Goal: Task Accomplishment & Management: Use online tool/utility

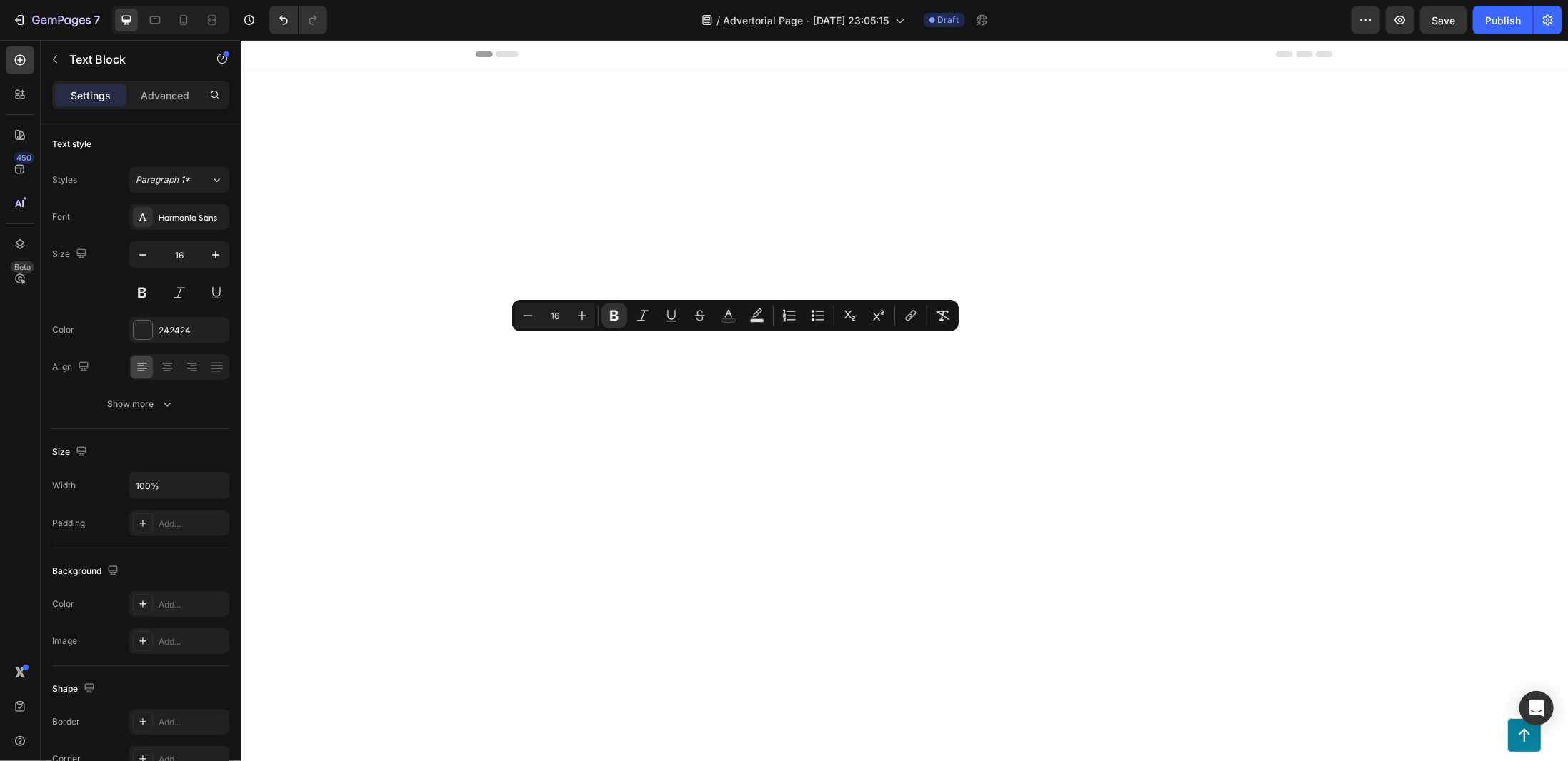
scroll to position [5212, 0]
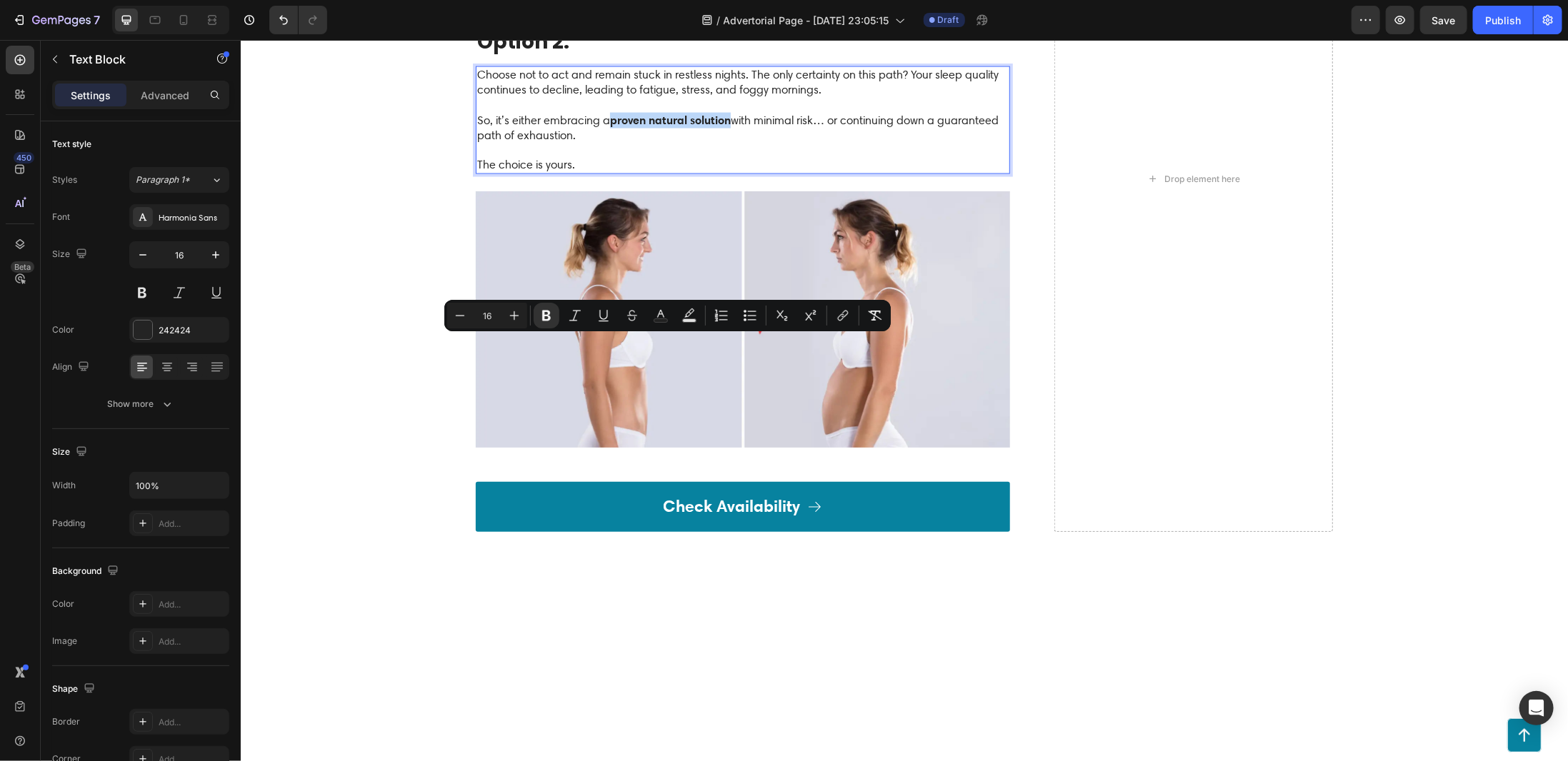
click at [726, 126] on strong "proven natural solution" at bounding box center [669, 119] width 121 height 15
click at [659, 320] on rect "Editor contextual toolbar" at bounding box center [662, 321] width 14 height 4
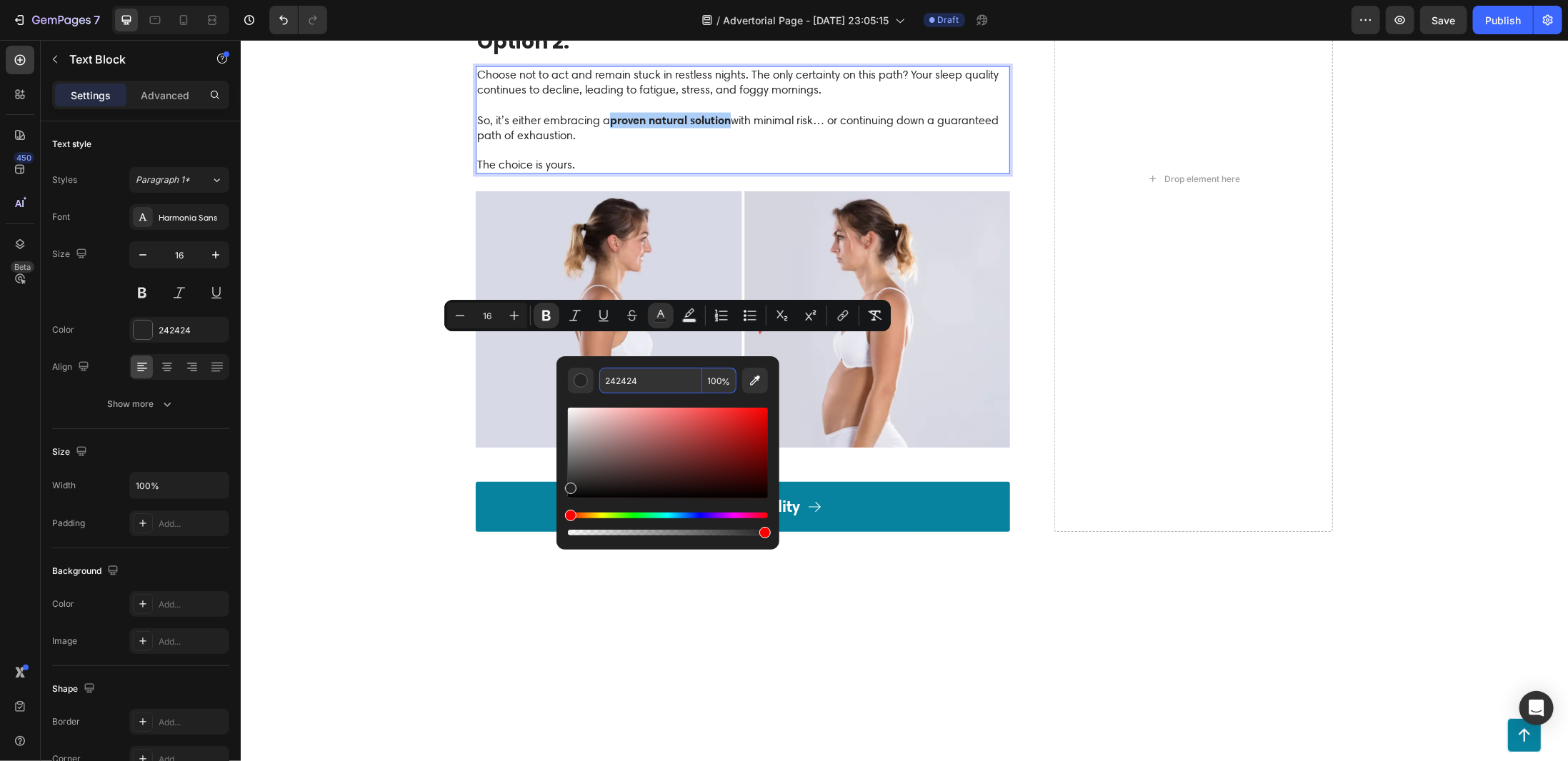
click at [660, 379] on input "242424" at bounding box center [651, 380] width 103 height 25
paste input "CA9ADE"
type input "CA9ADE"
click at [1171, 381] on div "Drop element here" at bounding box center [1193, 177] width 278 height 706
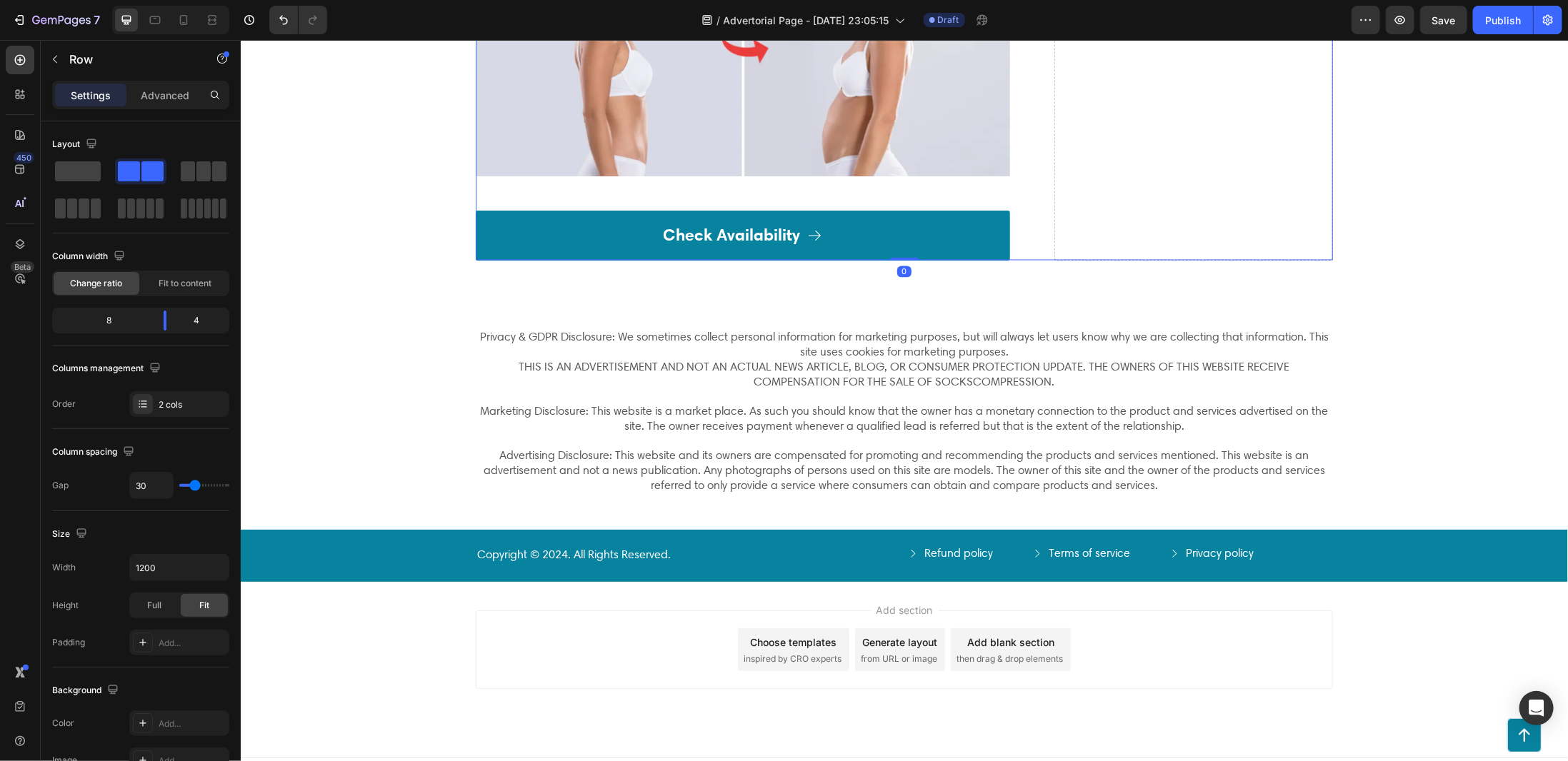
scroll to position [5498, 0]
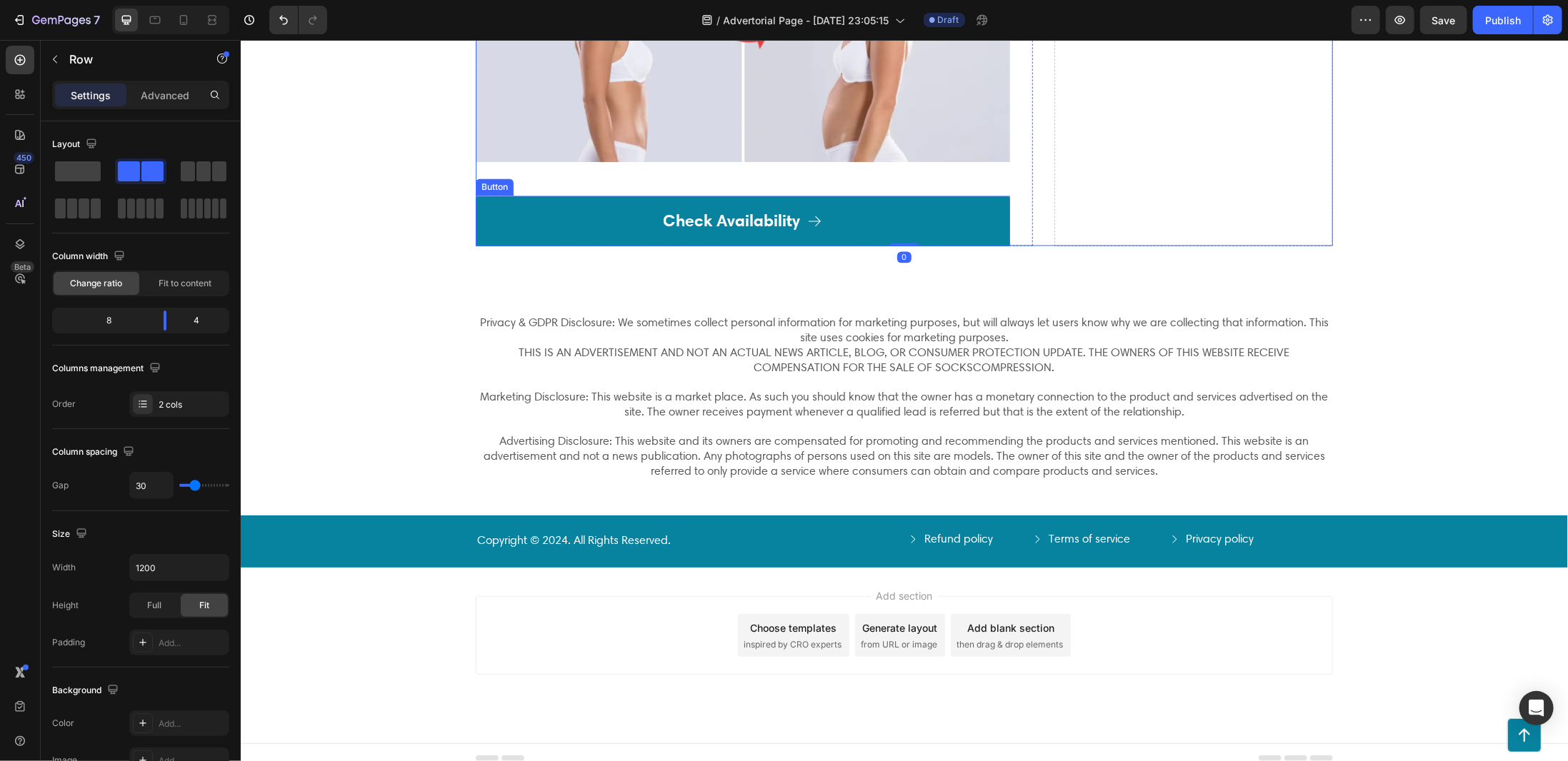
click at [881, 246] on link "Check Availability" at bounding box center [742, 220] width 534 height 50
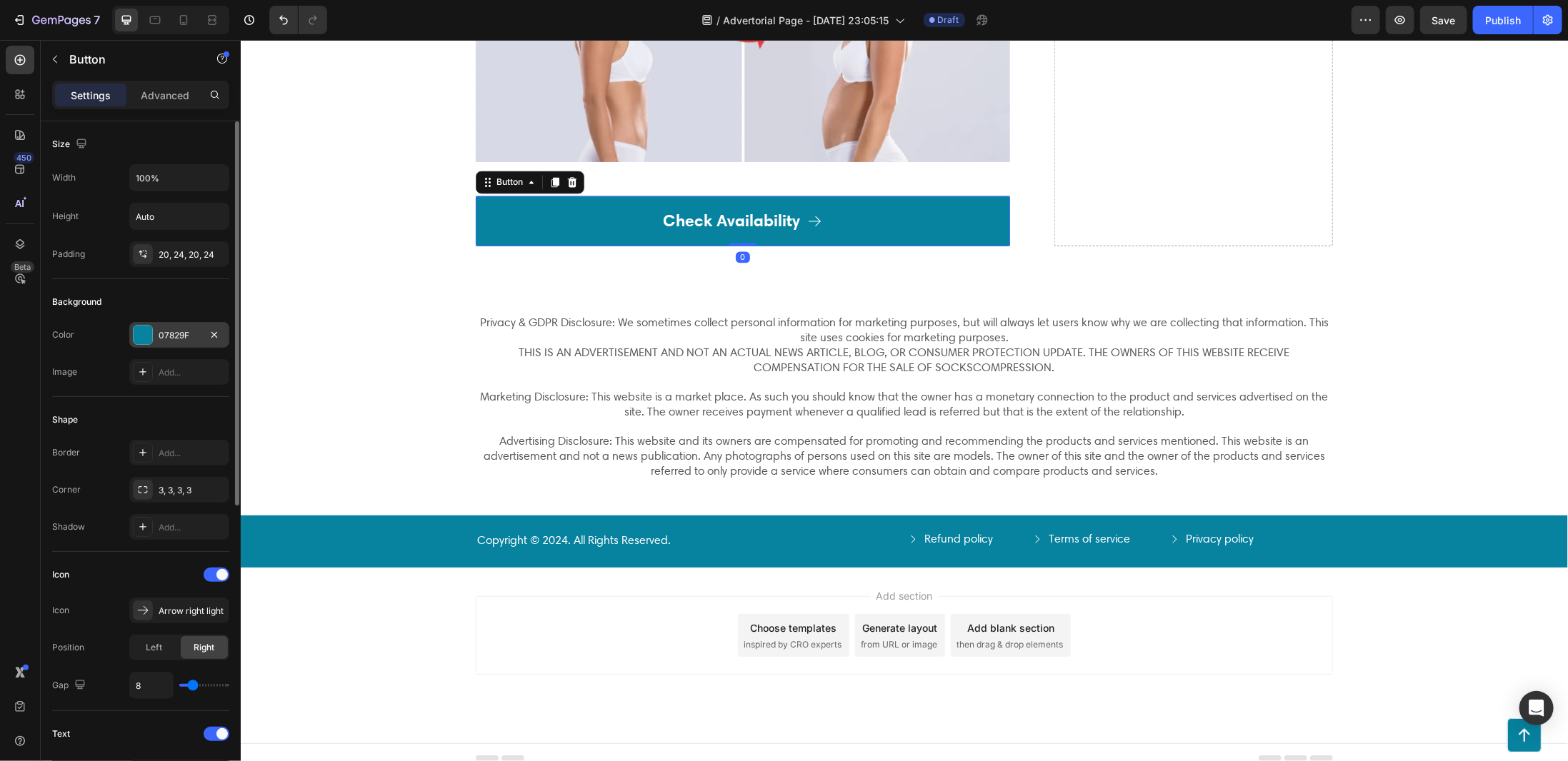
click at [134, 332] on div at bounding box center [142, 334] width 19 height 19
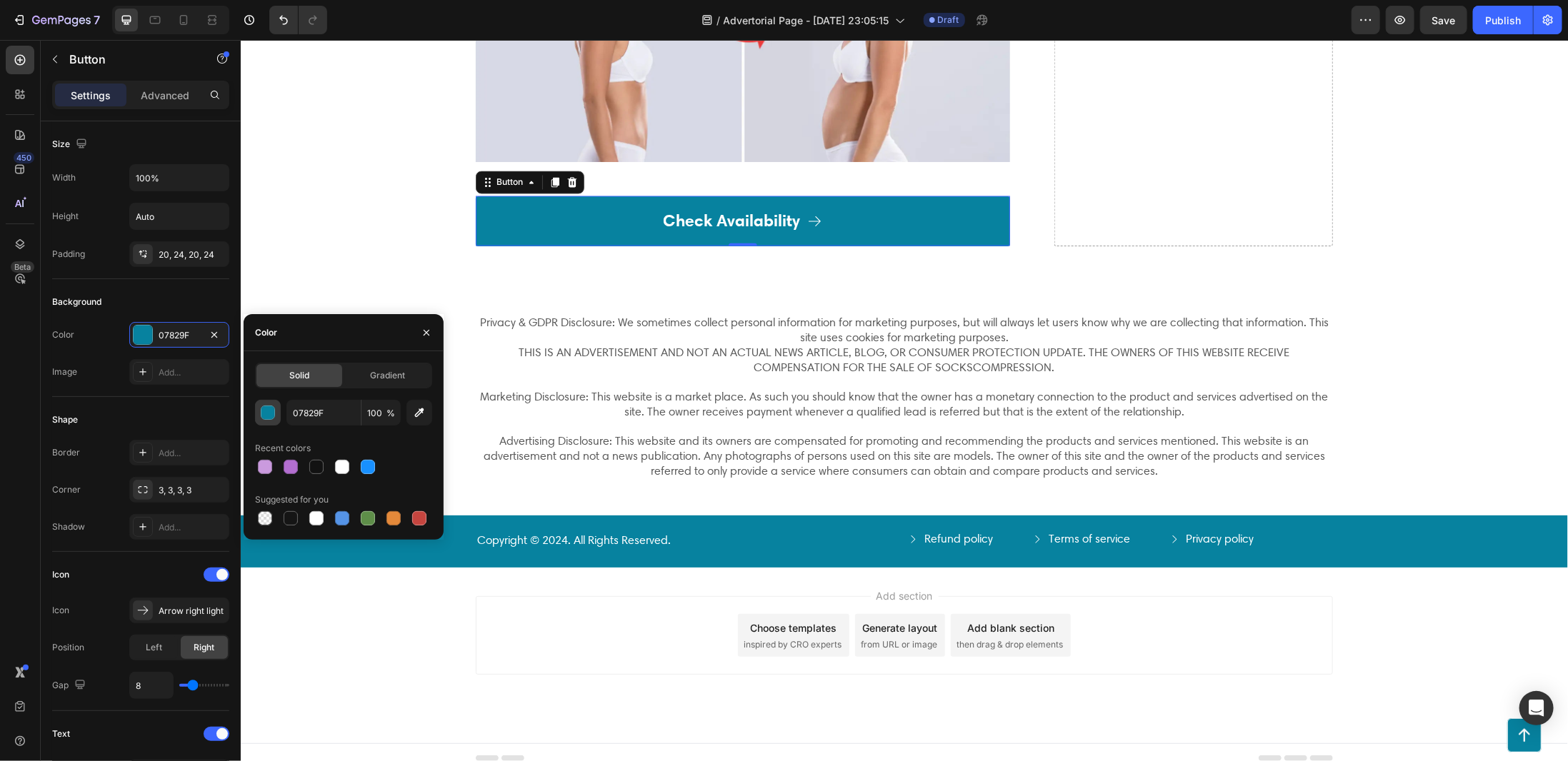
click at [273, 414] on div "button" at bounding box center [269, 413] width 15 height 15
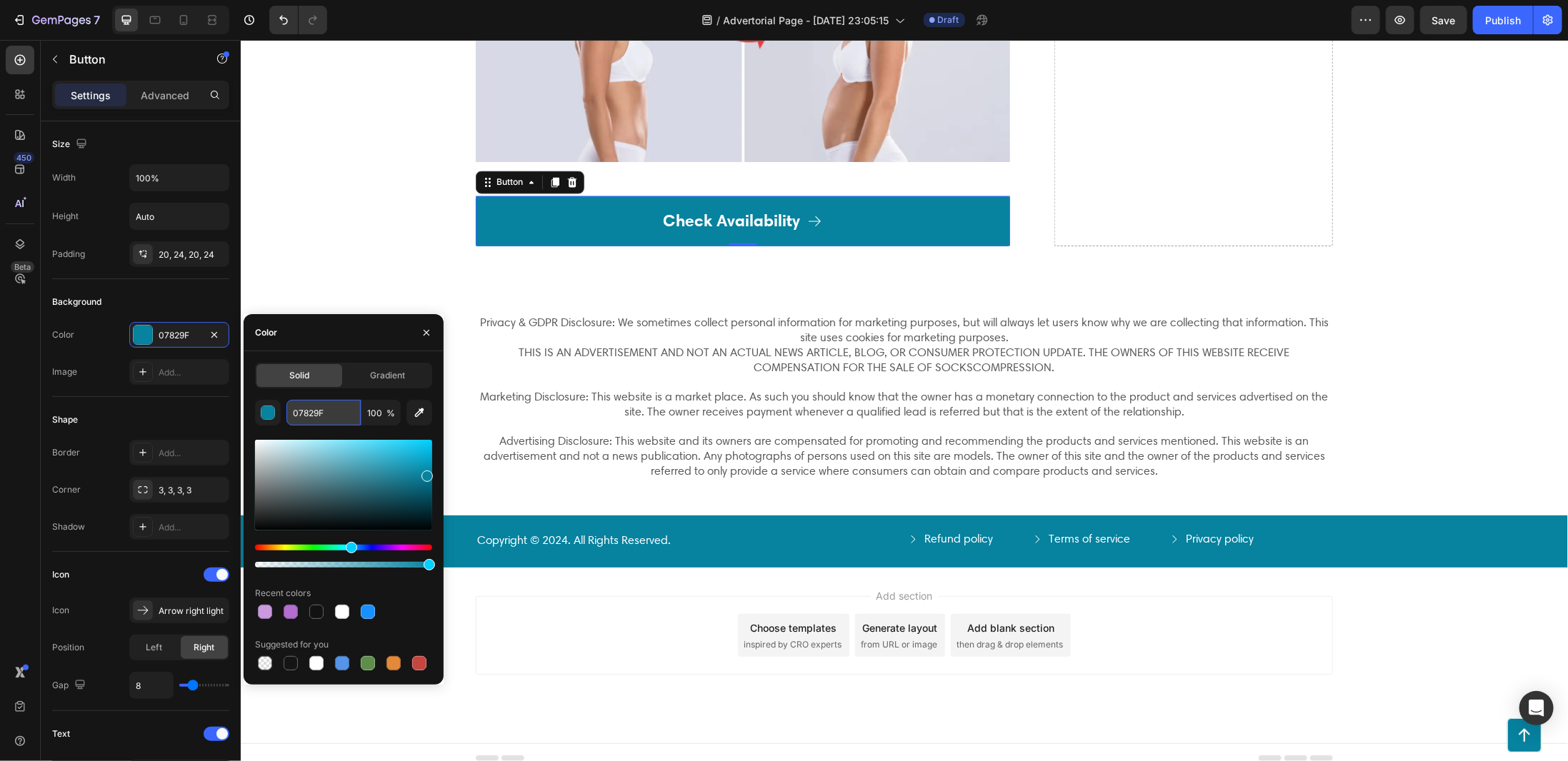
click at [318, 410] on input "07829F" at bounding box center [323, 412] width 74 height 25
paste input "CA9ADE"
type input "CA9ADE"
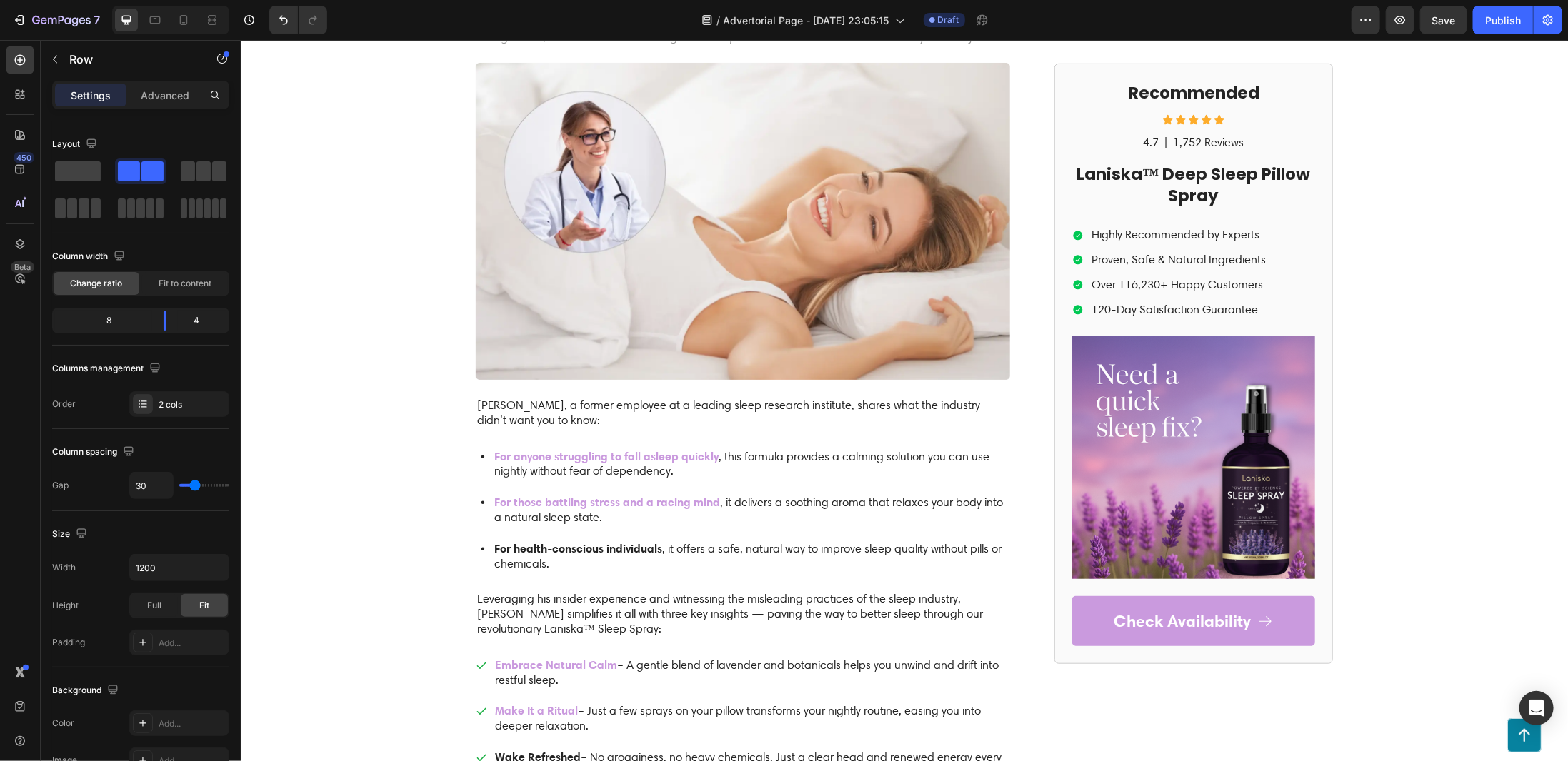
scroll to position [0, 0]
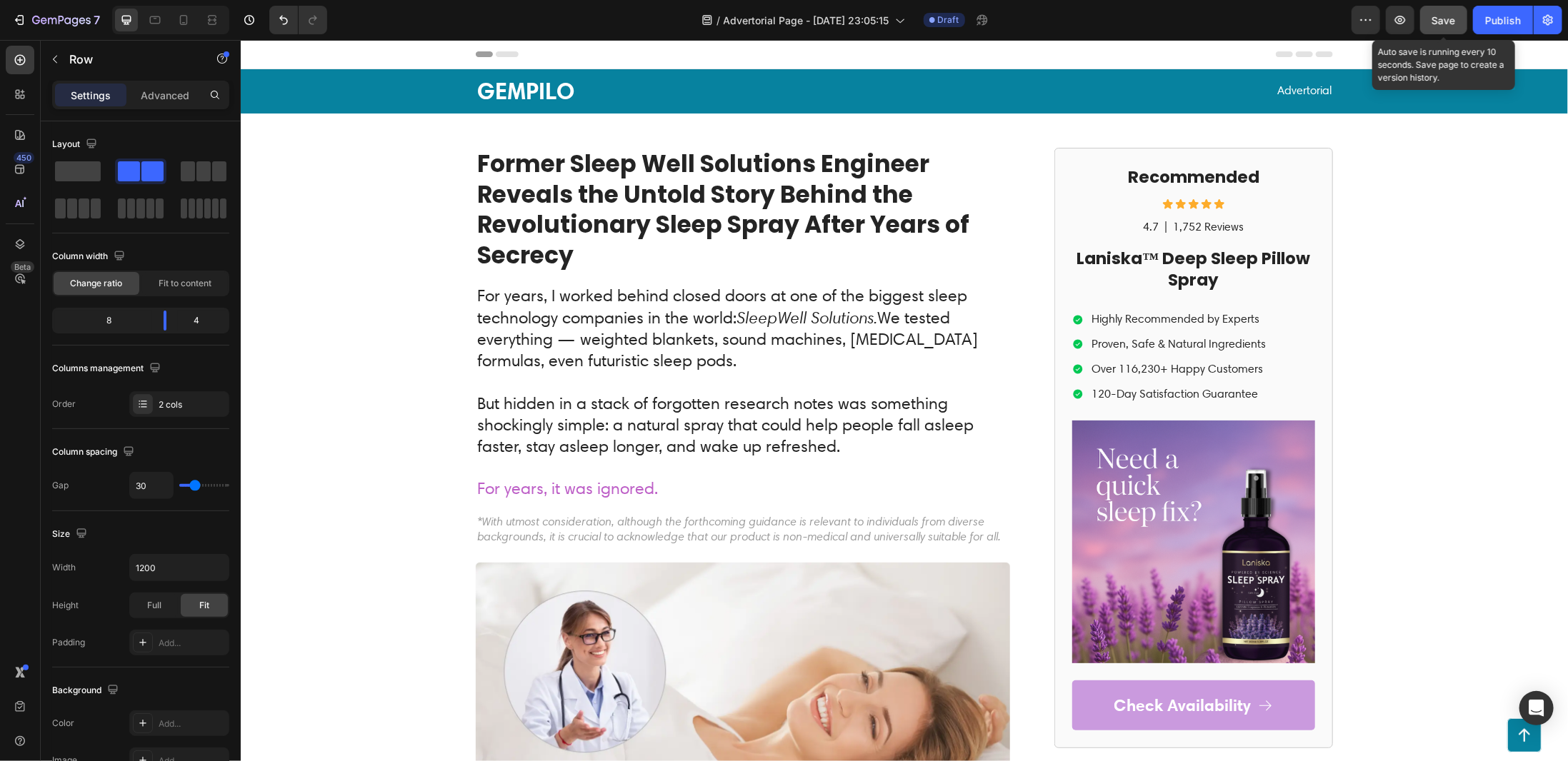
click at [1447, 28] on button "Save" at bounding box center [1444, 20] width 47 height 28
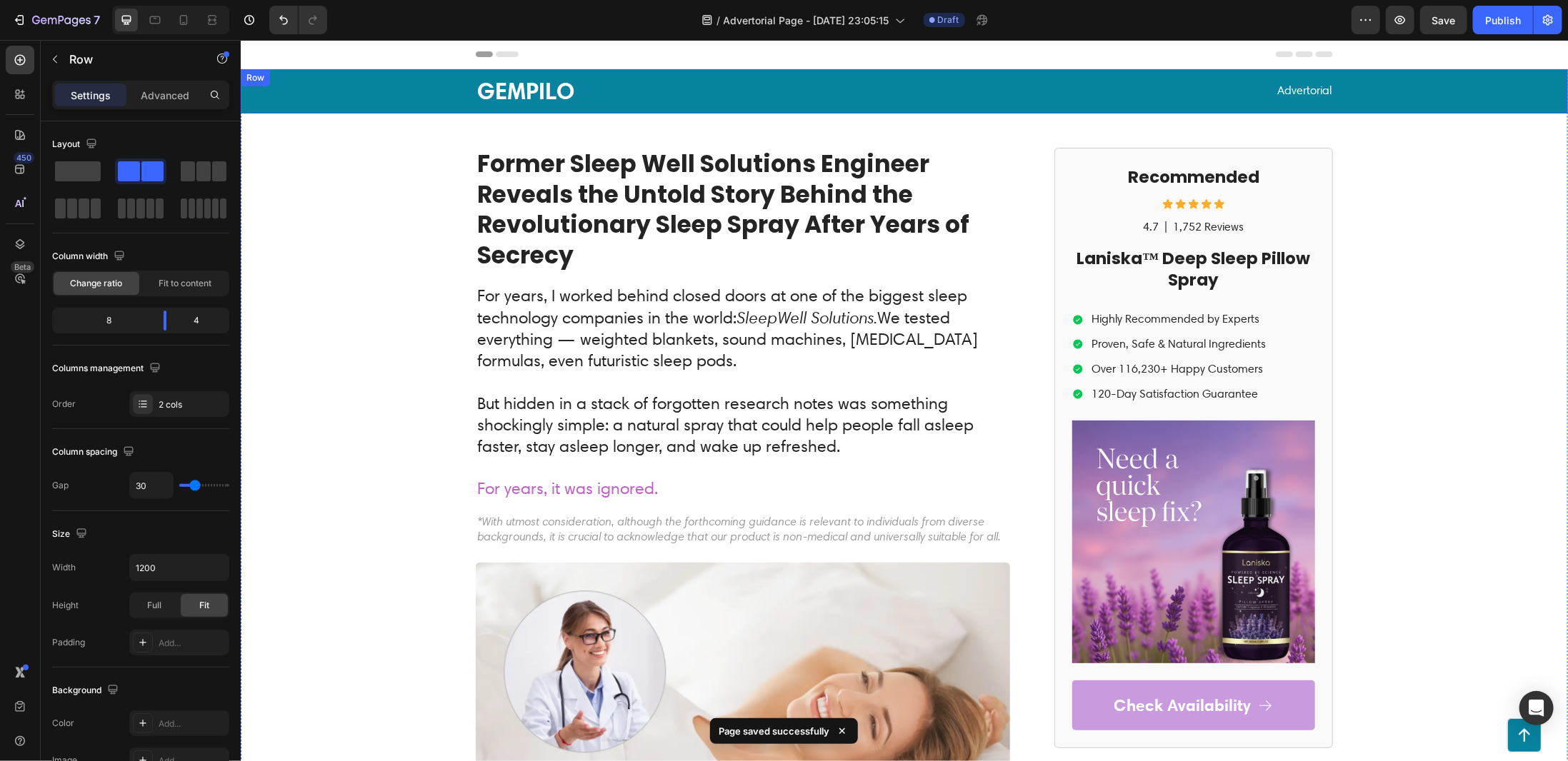
click at [347, 102] on div "GEMPILO Text Block Advertorial Text Block Row" at bounding box center [904, 90] width 1298 height 44
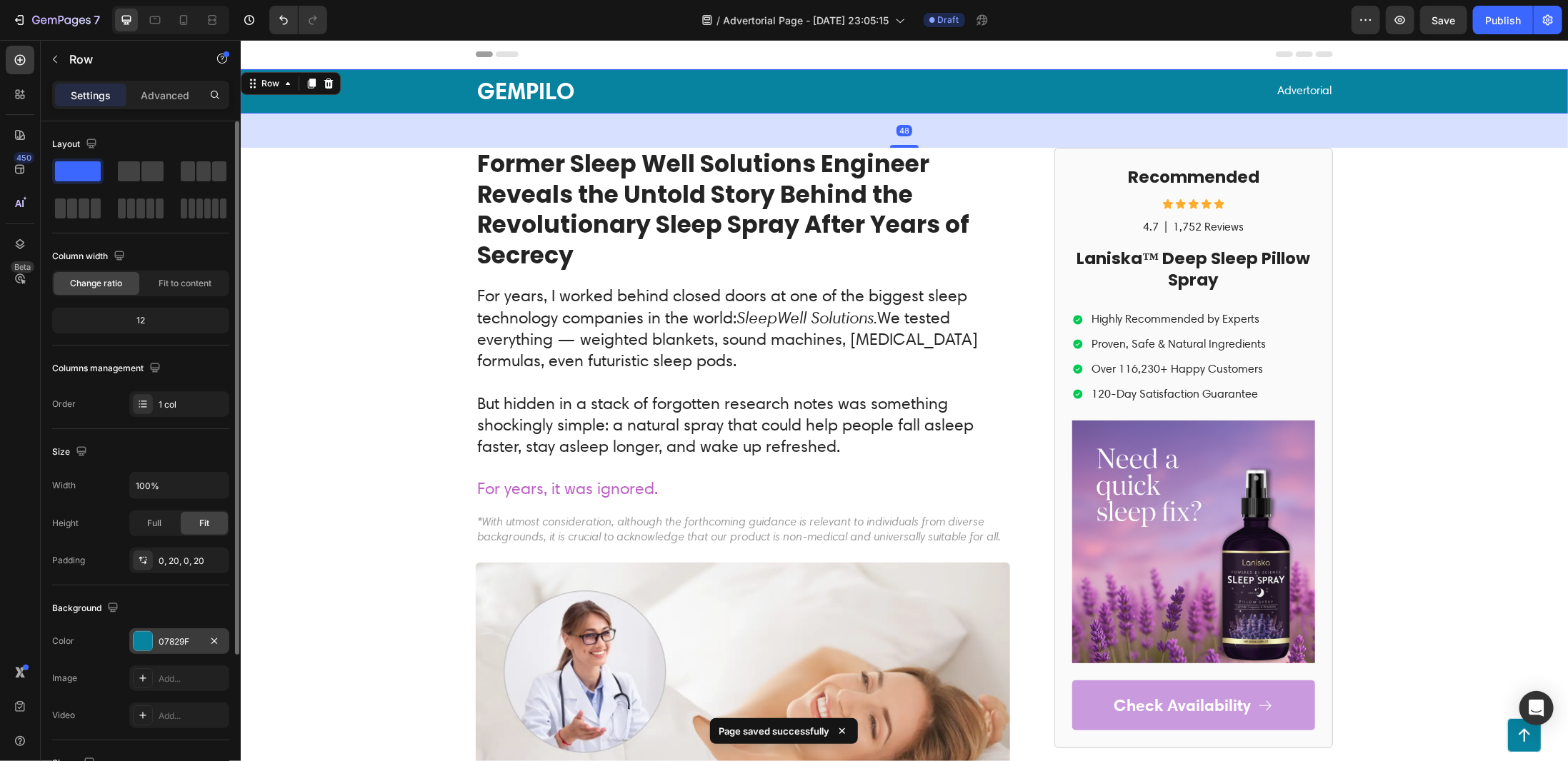
click at [138, 639] on div at bounding box center [142, 641] width 19 height 19
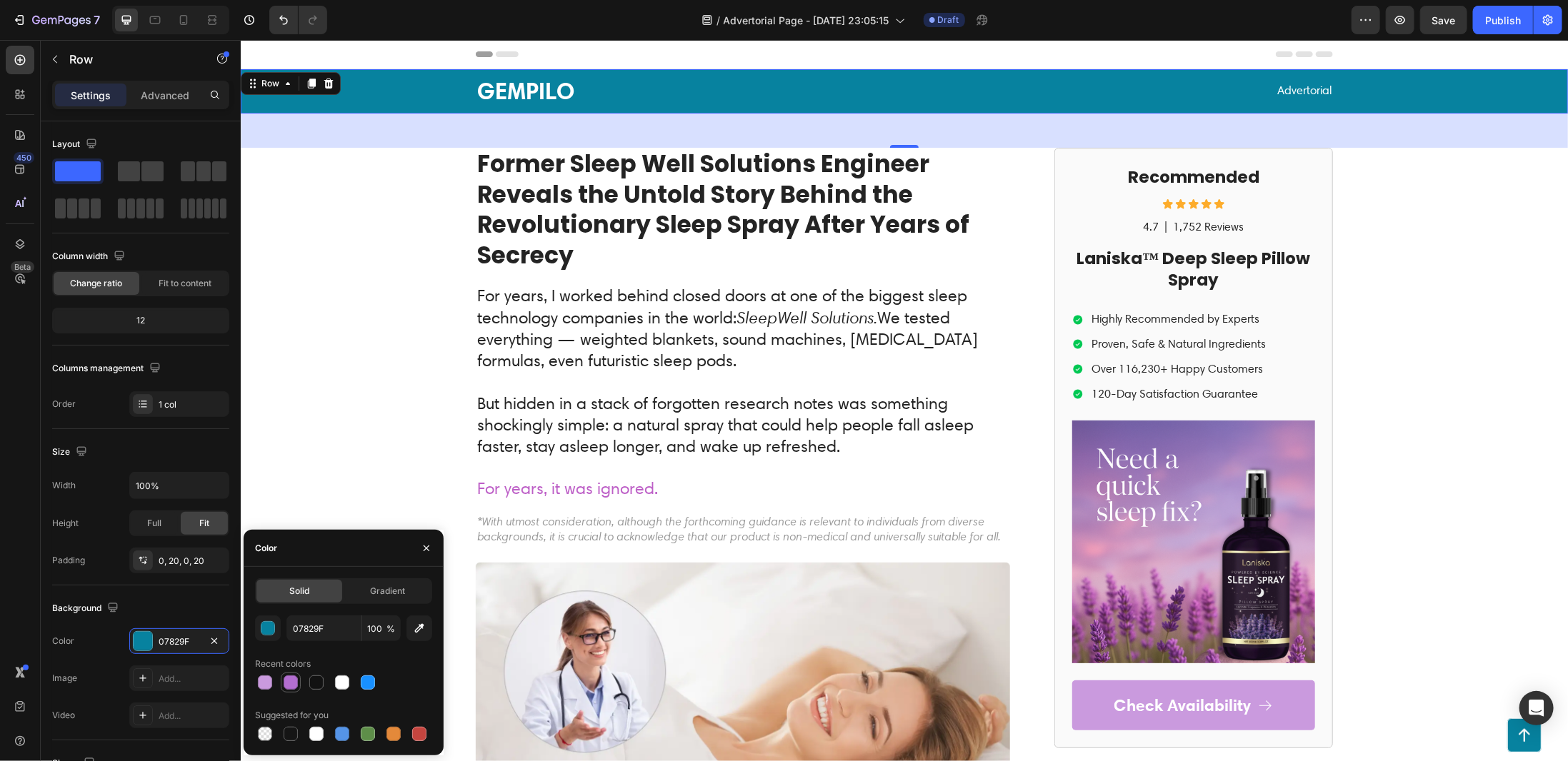
click at [289, 685] on div at bounding box center [290, 683] width 15 height 15
type input "B36ED0"
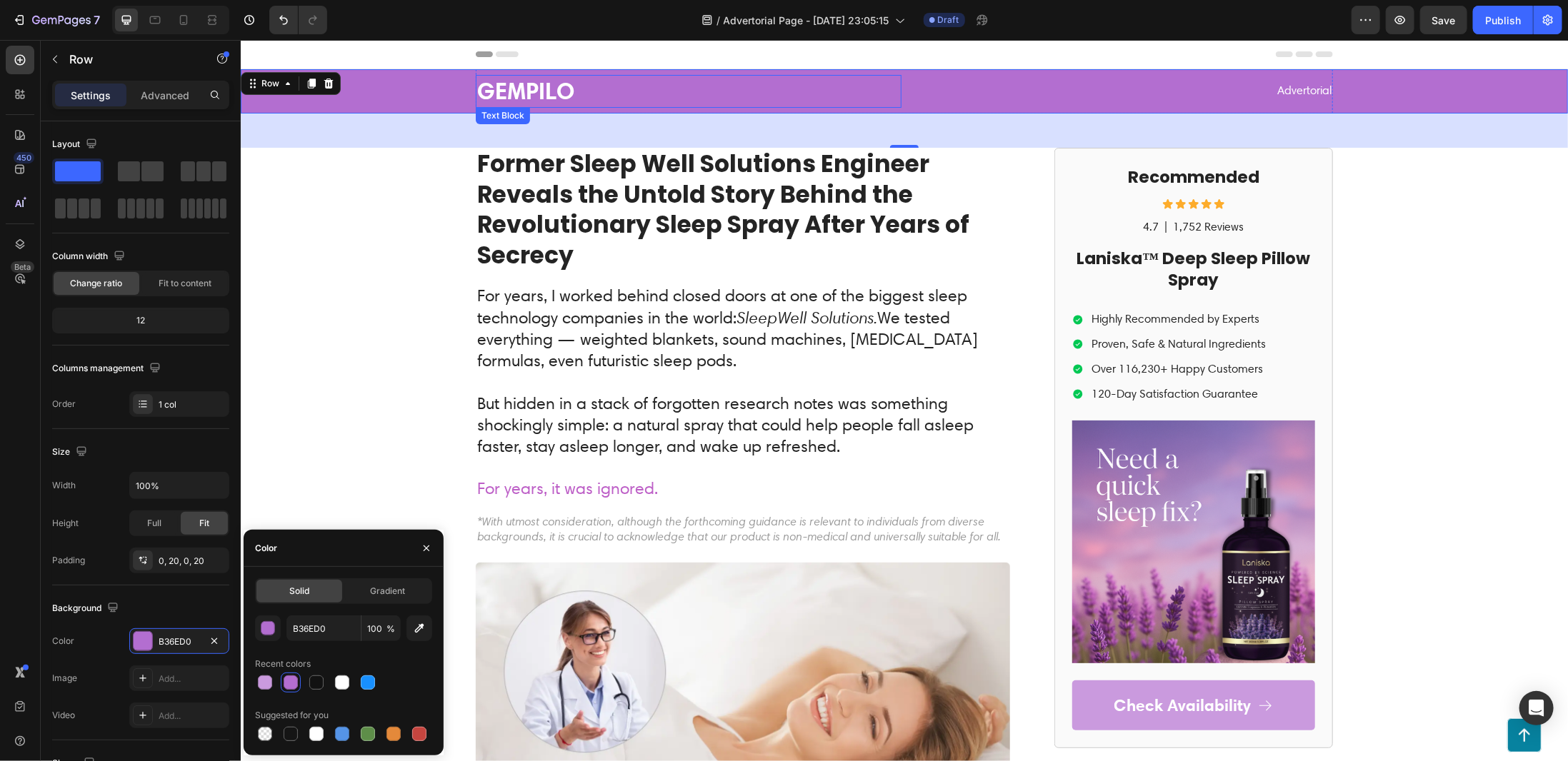
click at [509, 87] on p "GEMPILO" at bounding box center [688, 90] width 423 height 30
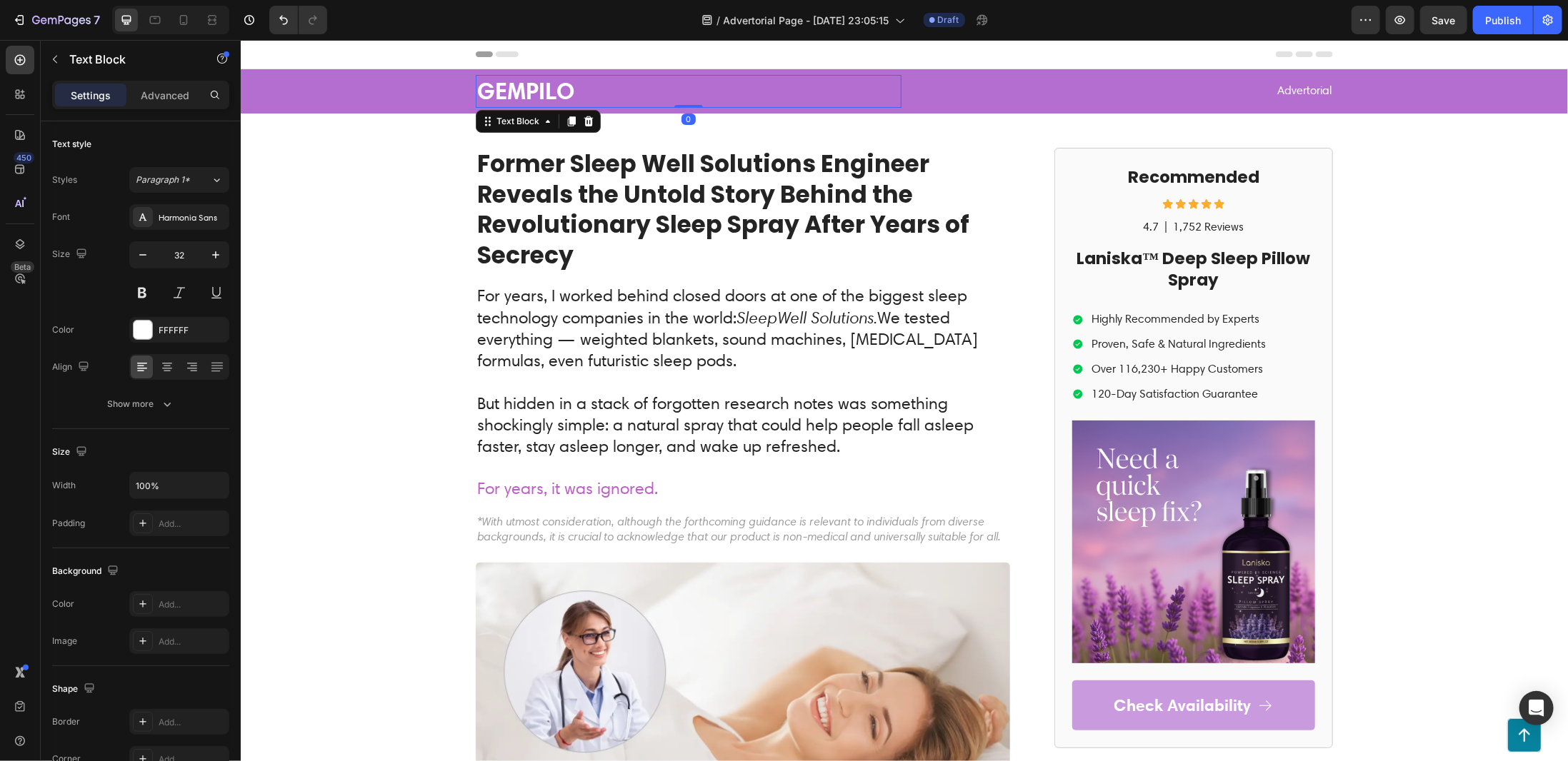
click at [535, 87] on p "GEMPILO" at bounding box center [688, 90] width 423 height 30
click at [1407, 260] on div "Laniska Text Block 0 Advertorial Text Block Row Row Former Sleep Well Solutions…" at bounding box center [904, 699] width 1328 height 1262
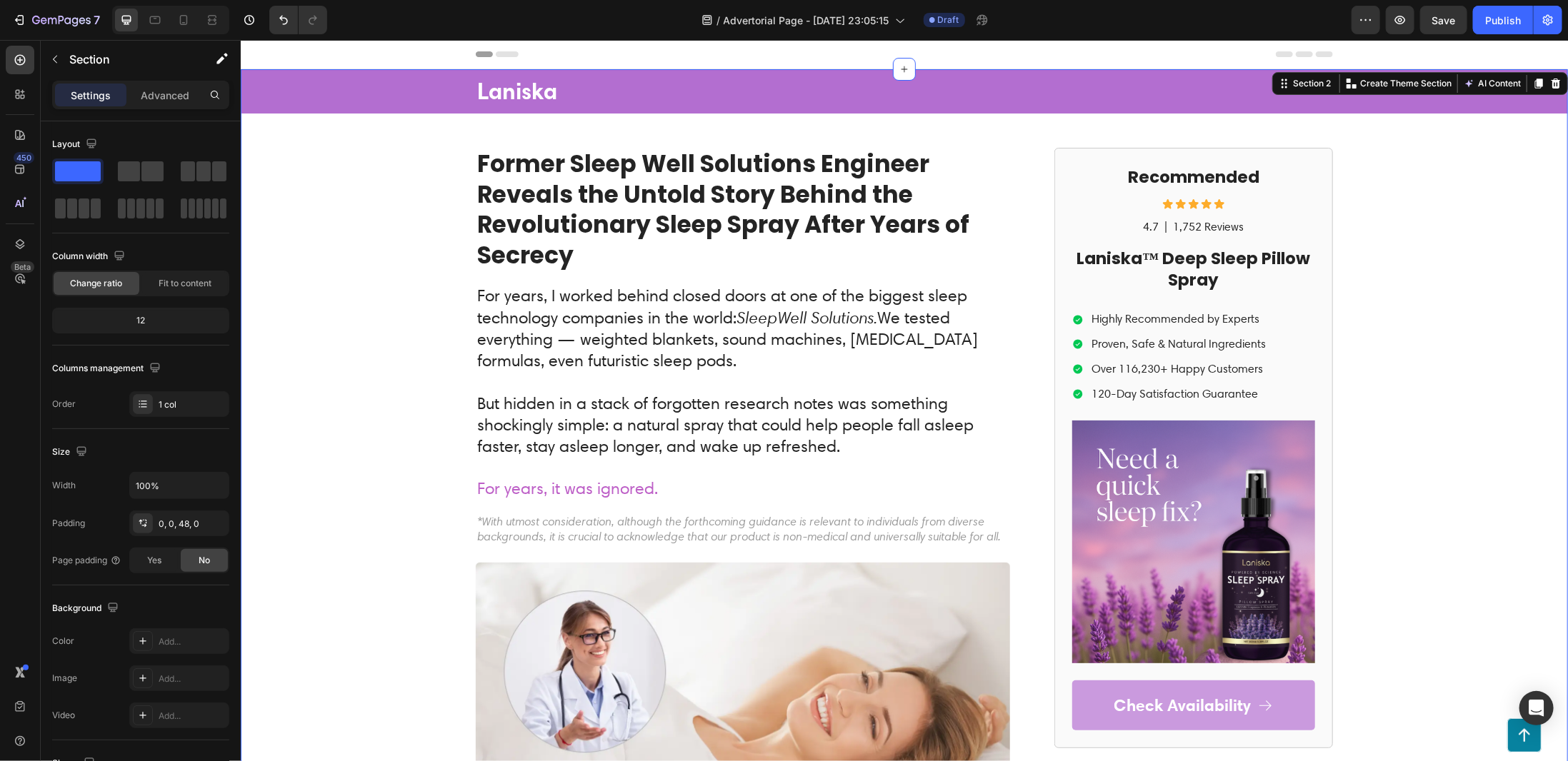
drag, startPoint x: 1721, startPoint y: 63, endPoint x: 1465, endPoint y: 216, distance: 298.2
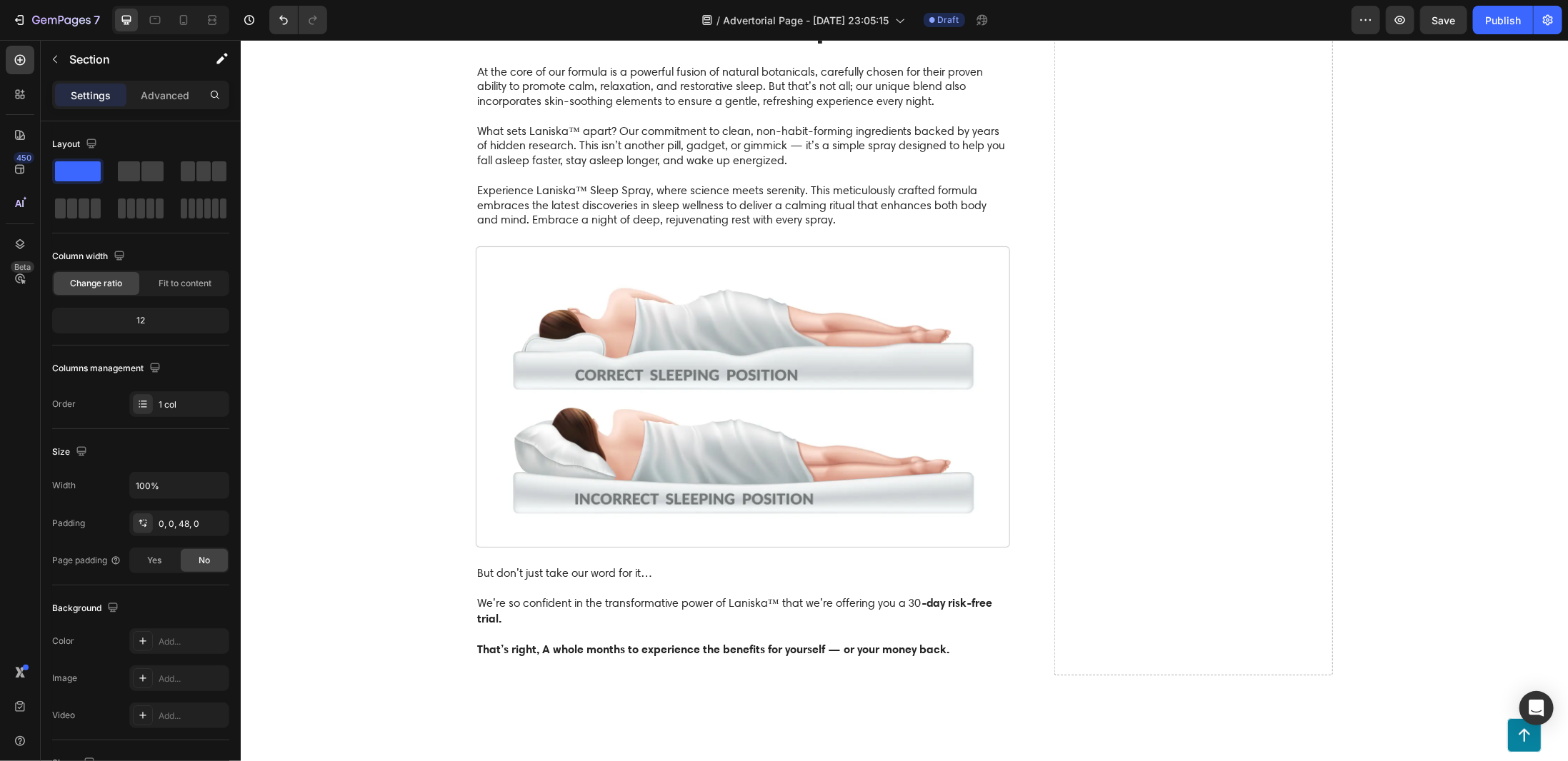
scroll to position [2927, 0]
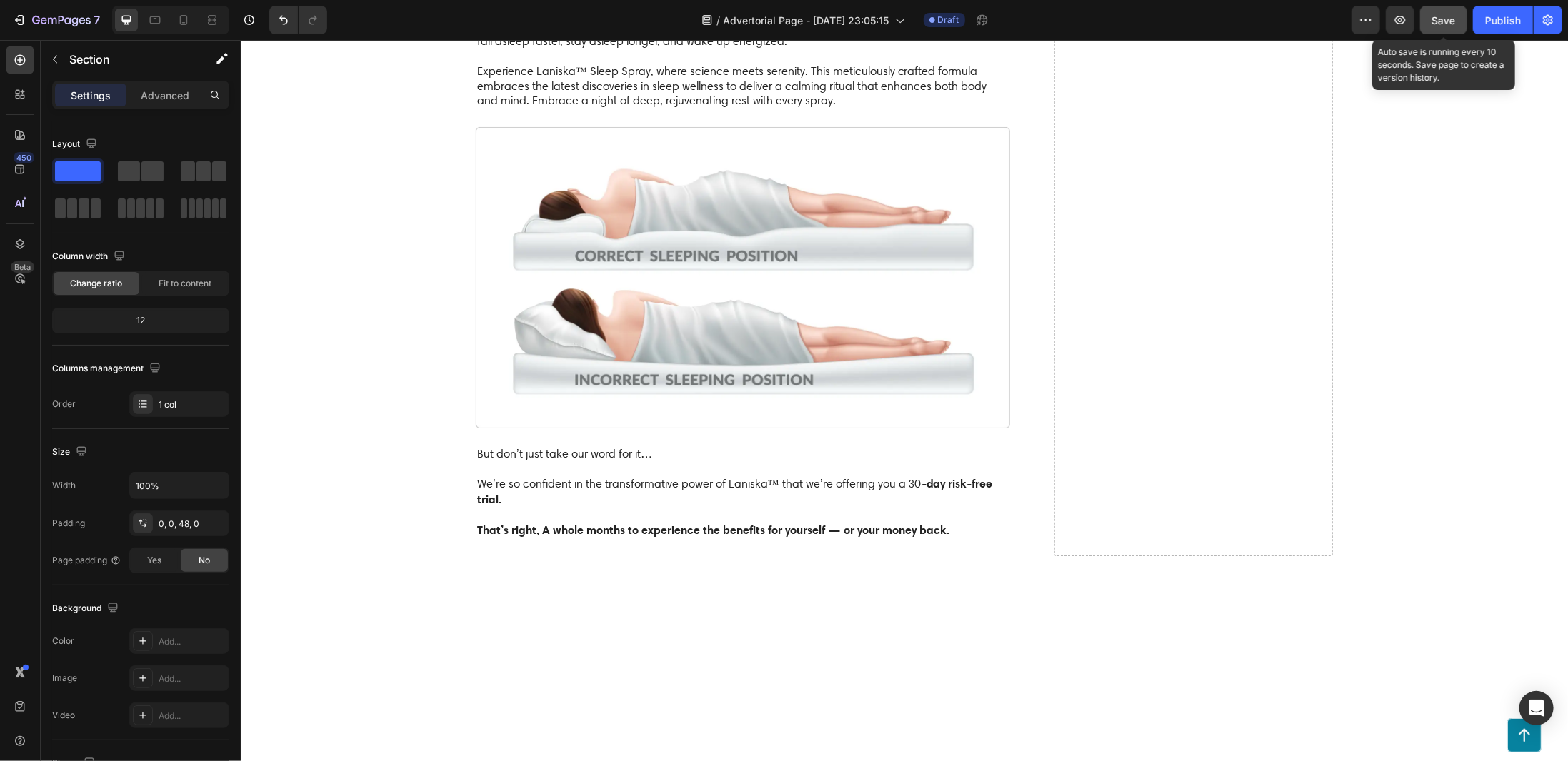
click at [1452, 12] on button "Save" at bounding box center [1444, 20] width 47 height 28
